Goal: Information Seeking & Learning: Learn about a topic

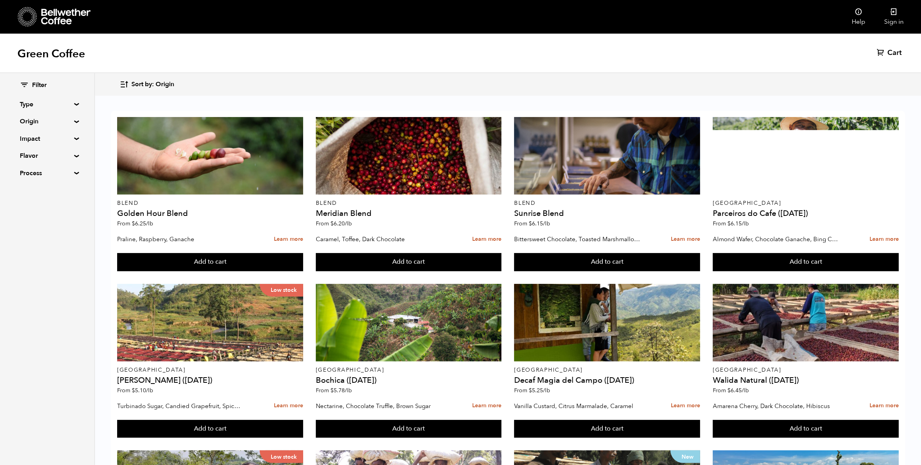
scroll to position [247, 0]
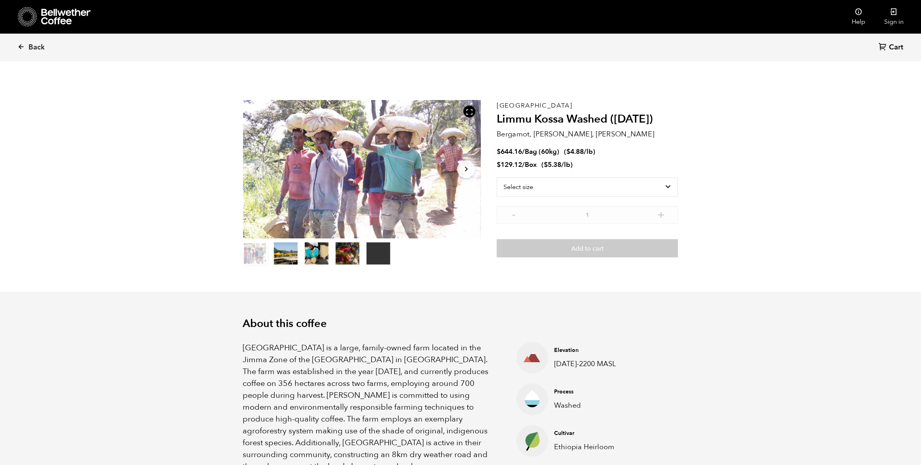
scroll to position [344, 421]
click at [23, 44] on icon at bounding box center [20, 46] width 7 height 7
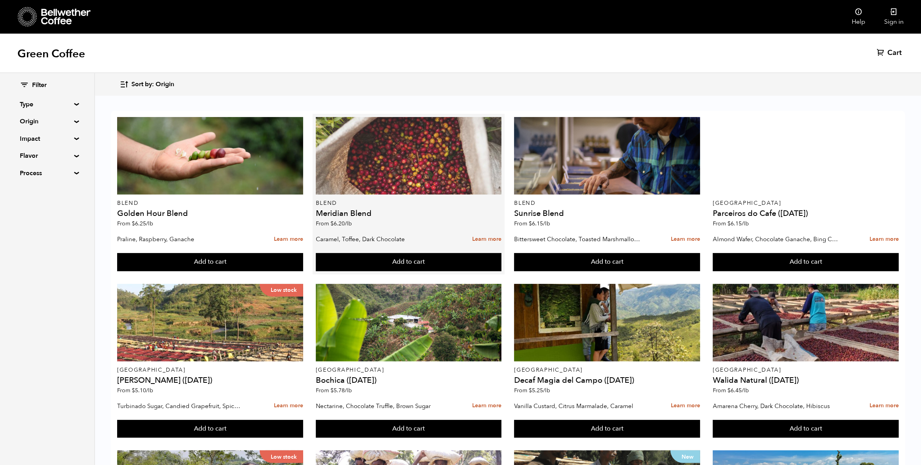
scroll to position [59, 0]
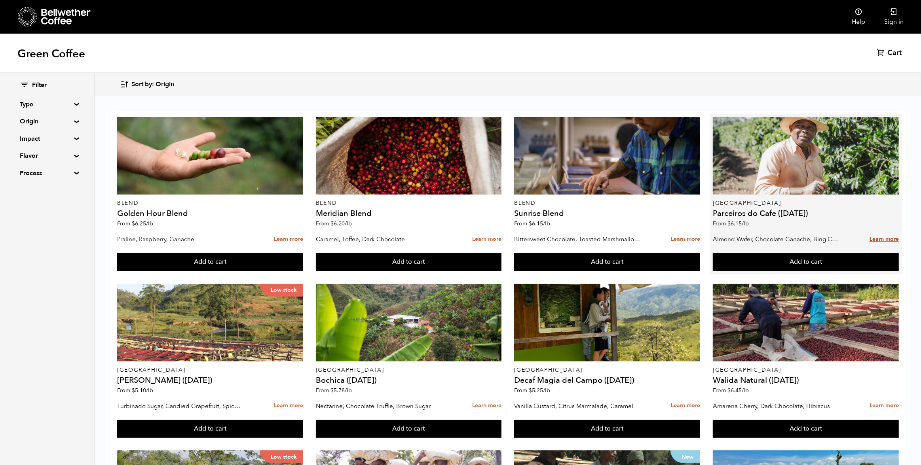
click at [876, 231] on link "Learn more" at bounding box center [883, 239] width 29 height 17
click at [879, 231] on link "Learn more" at bounding box center [883, 239] width 29 height 17
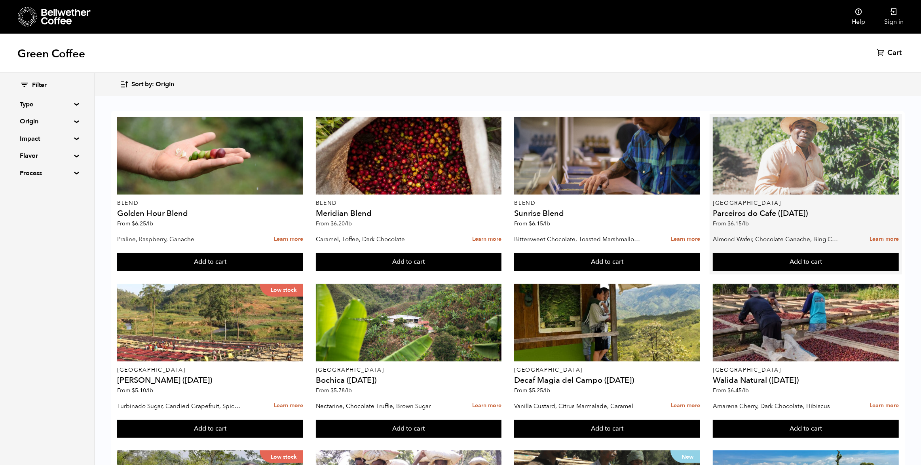
scroll to position [0, 0]
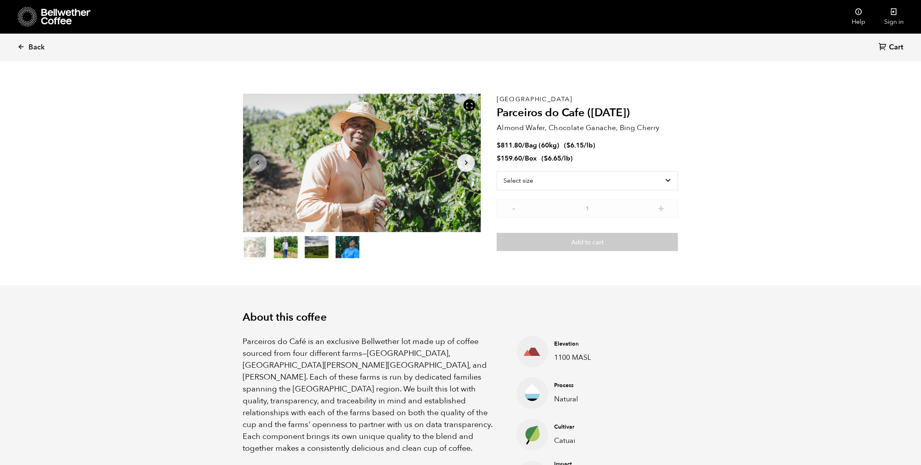
scroll to position [8, 0]
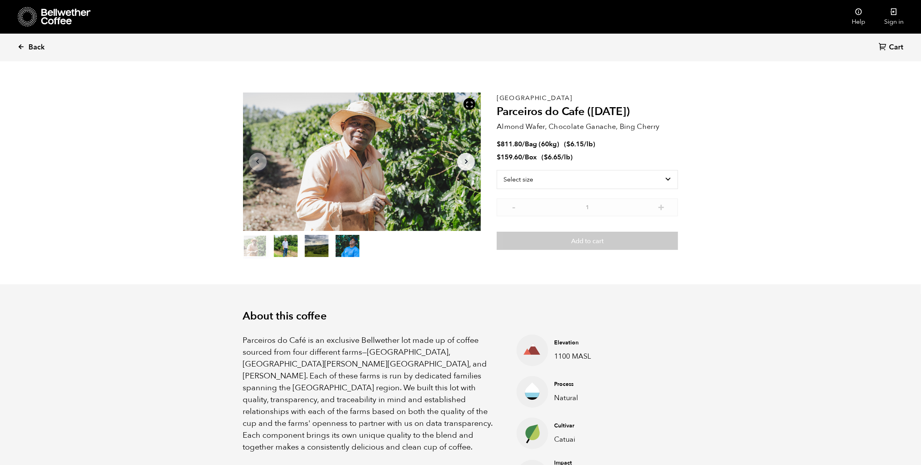
click at [20, 45] on icon at bounding box center [20, 46] width 7 height 7
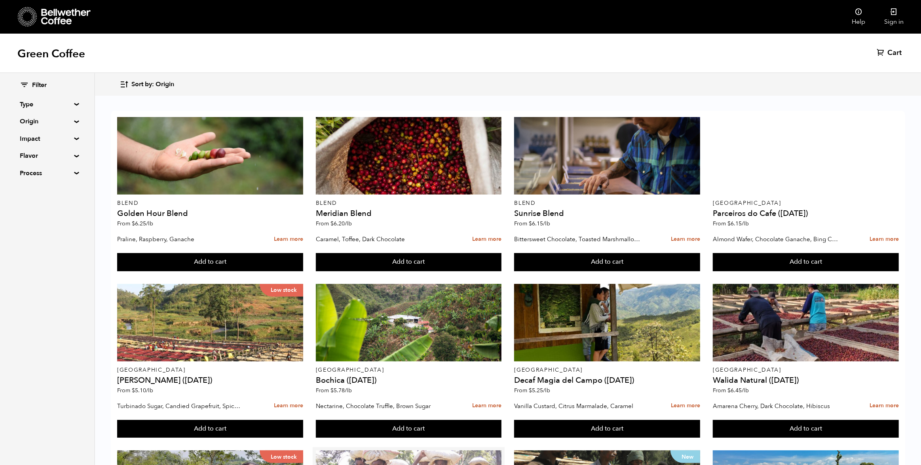
scroll to position [487, 0]
